Goal: Transaction & Acquisition: Purchase product/service

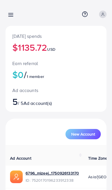
click at [12, 16] on line at bounding box center [11, 16] width 5 height 0
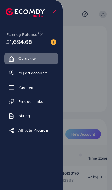
click at [40, 87] on link "Payment" at bounding box center [31, 87] width 54 height 11
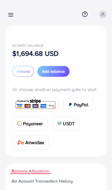
click at [59, 72] on span "Add balance" at bounding box center [53, 72] width 23 height 6
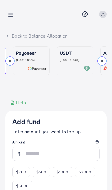
scroll to position [0, 84]
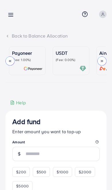
click at [67, 80] on ul "Credit Card (Fee: 4.00%) PayPal (Fee: 4.50%) Payoneer (Fee: 1.00%) USDT (Fee: 0…" at bounding box center [55, 65] width 101 height 36
click at [70, 67] on div at bounding box center [71, 68] width 30 height 7
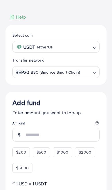
scroll to position [88, 0]
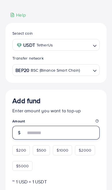
click at [49, 135] on input "number" at bounding box center [63, 133] width 74 height 14
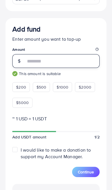
scroll to position [159, 0]
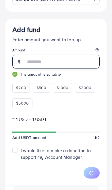
type input "****"
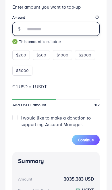
scroll to position [190, 0]
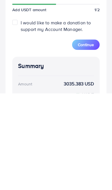
click at [91, 137] on button "Continue" at bounding box center [86, 142] width 28 height 10
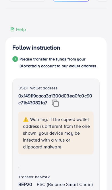
scroll to position [73, 0]
click at [59, 107] on img at bounding box center [55, 103] width 7 height 7
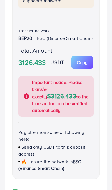
scroll to position [220, 0]
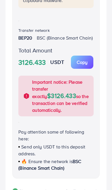
click at [88, 66] on p "Copy" at bounding box center [82, 62] width 11 height 7
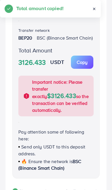
click at [85, 66] on p "Copy" at bounding box center [82, 62] width 11 height 7
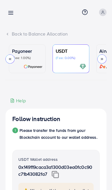
scroll to position [0, 0]
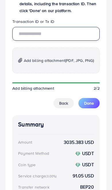
click at [61, 41] on input "text" at bounding box center [55, 34] width 87 height 14
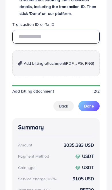
click at [53, 44] on input "text" at bounding box center [55, 37] width 87 height 14
paste input "**********"
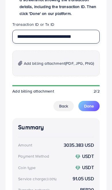
type input "**********"
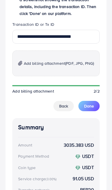
click at [21, 66] on img at bounding box center [20, 63] width 4 height 5
click at [92, 109] on span "Done" at bounding box center [89, 106] width 10 height 6
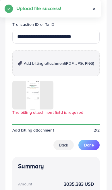
click at [87, 148] on span "Done" at bounding box center [89, 145] width 10 height 6
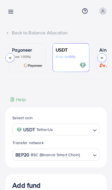
scroll to position [0, 0]
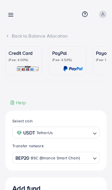
click at [10, 11] on link at bounding box center [9, 14] width 8 height 7
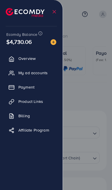
click at [87, 83] on div at bounding box center [56, 114] width 112 height 228
